Goal: Transaction & Acquisition: Purchase product/service

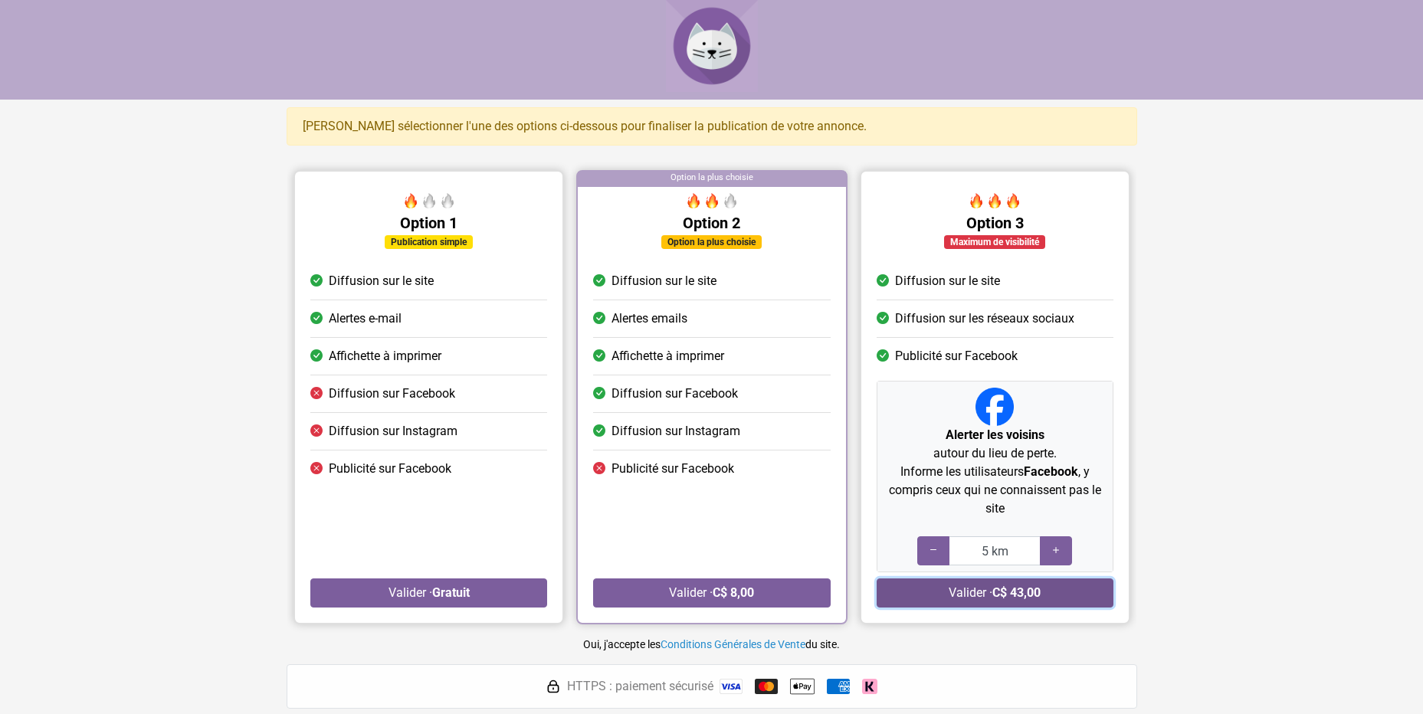
click at [974, 594] on button "Valider · C$ 43,00" at bounding box center [994, 593] width 237 height 29
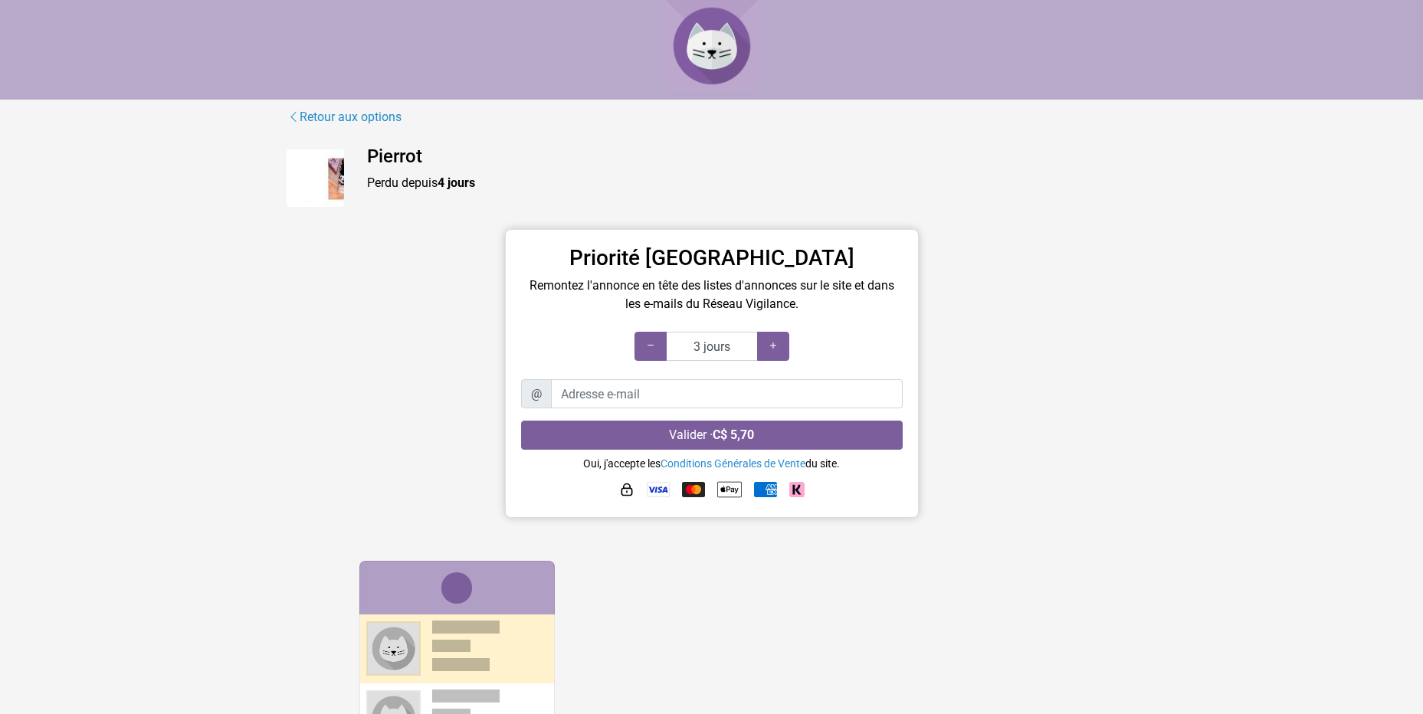
click at [338, 182] on img at bounding box center [315, 177] width 57 height 57
click at [337, 182] on img at bounding box center [315, 177] width 57 height 57
